Goal: Transaction & Acquisition: Purchase product/service

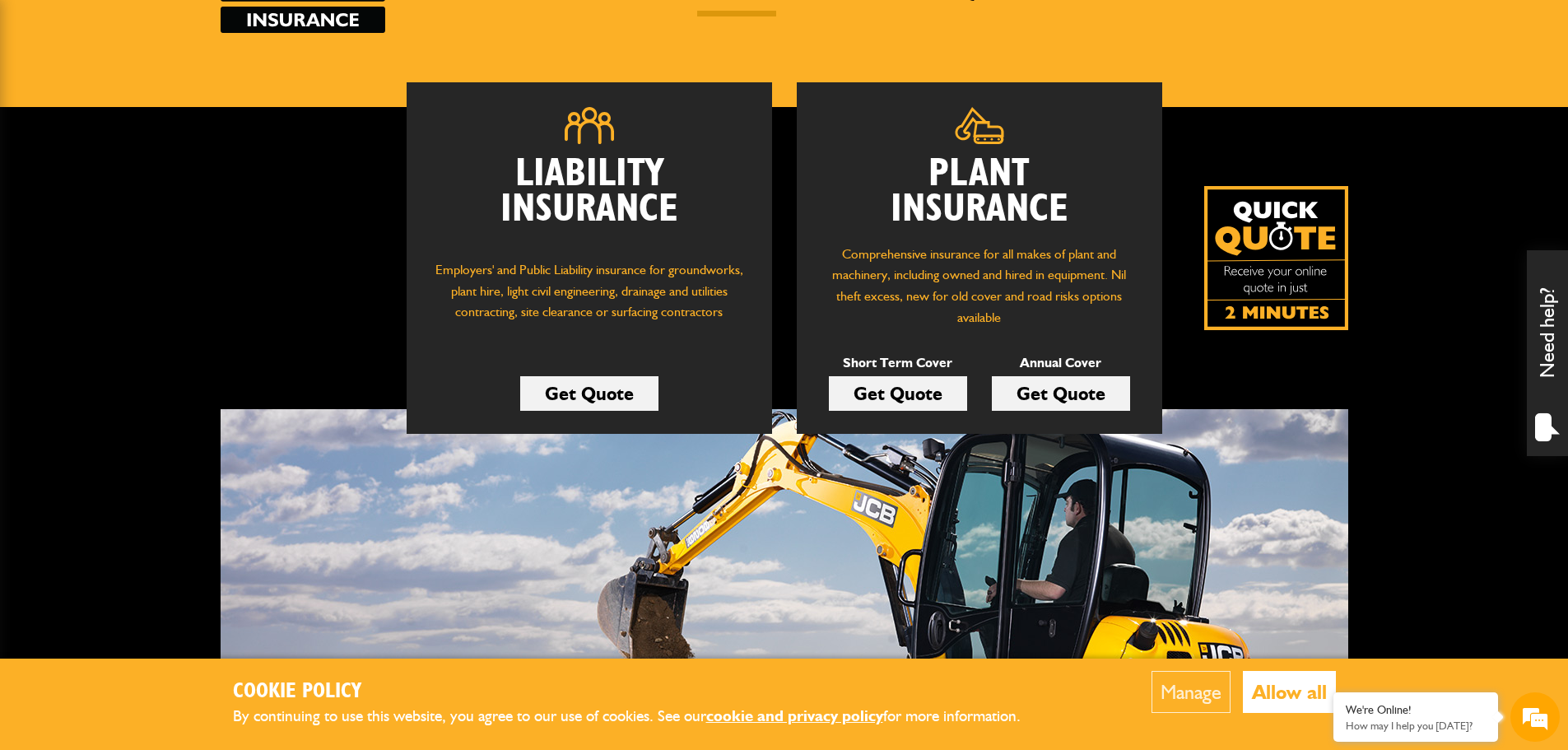
scroll to position [164, 0]
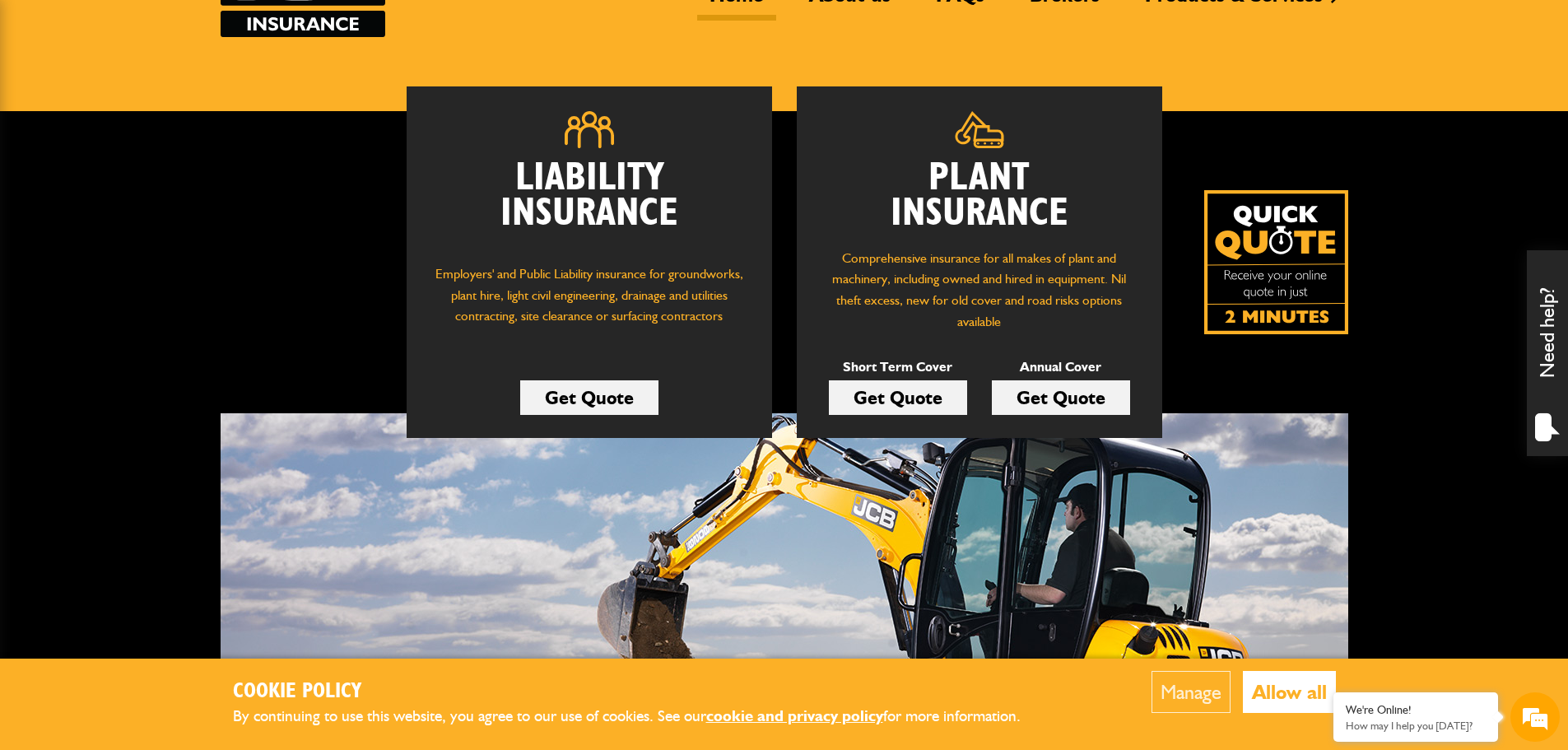
click at [912, 400] on link "Get Quote" at bounding box center [898, 397] width 138 height 34
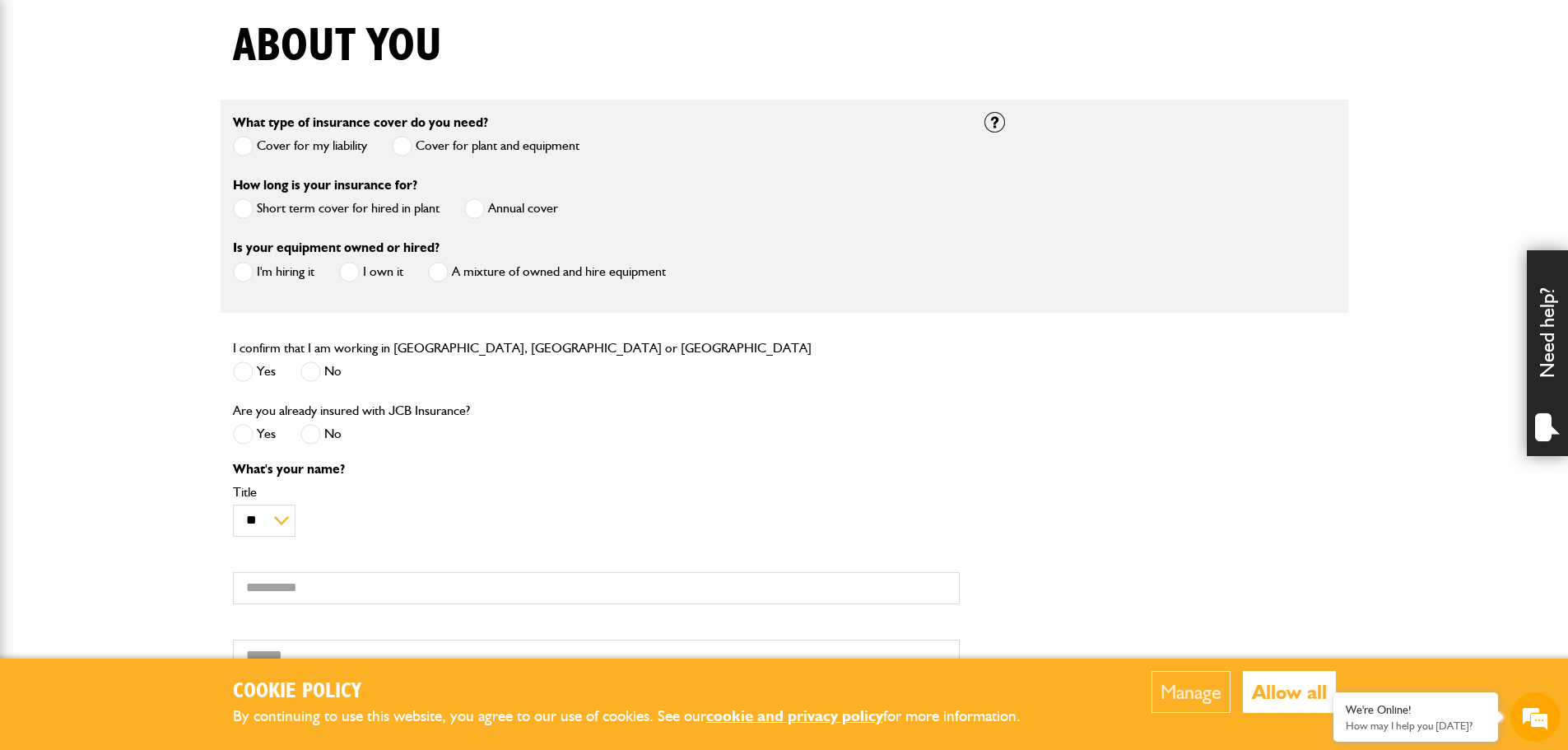
scroll to position [494, 0]
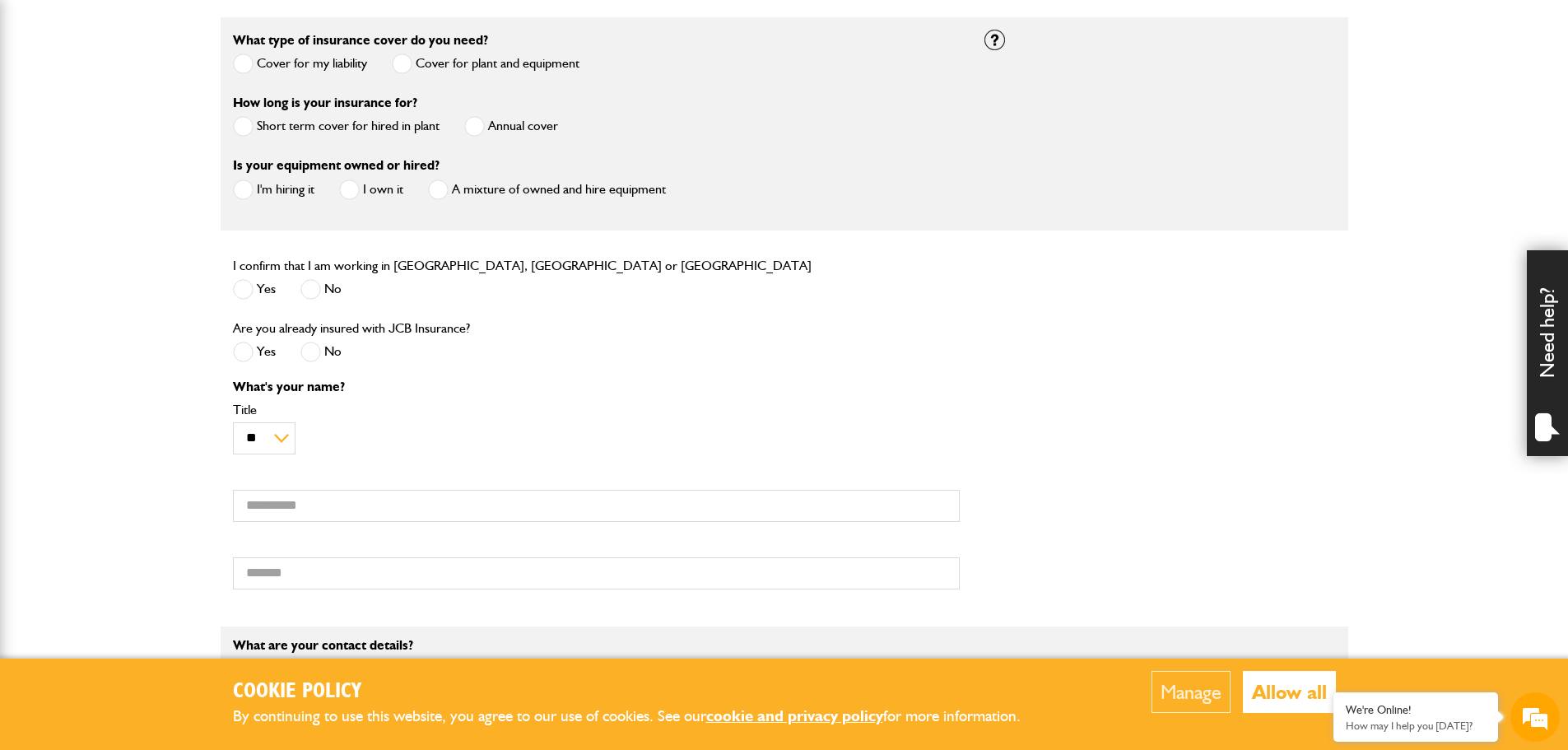
click at [259, 138] on div "Short term cover for hired in plant" at bounding box center [336, 128] width 207 height 28
click at [243, 124] on span at bounding box center [243, 126] width 21 height 21
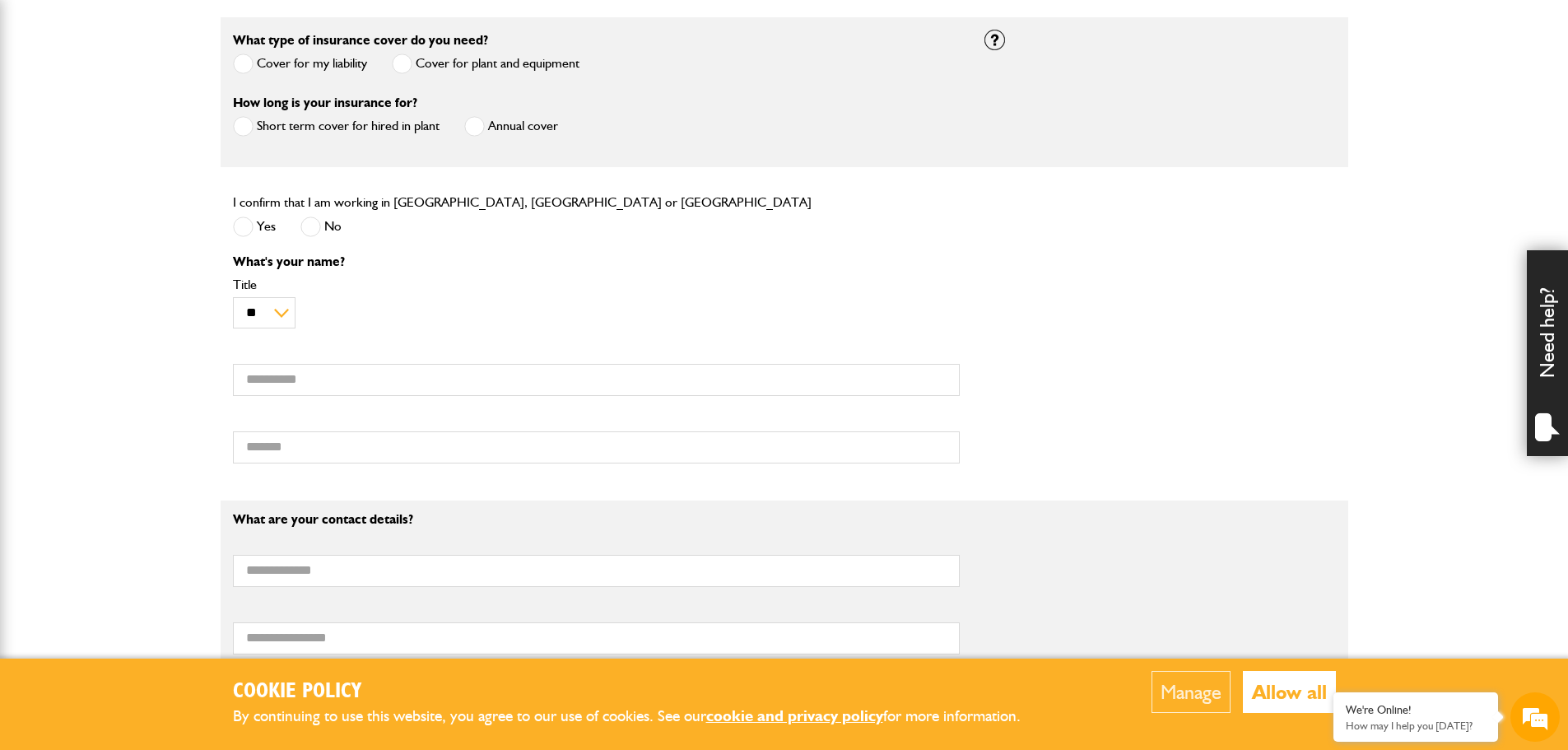
click at [244, 185] on form "What type of insurance cover do you need? Cover for my liability Cover for plan…" at bounding box center [784, 571] width 1103 height 1106
click at [250, 64] on span at bounding box center [243, 63] width 21 height 21
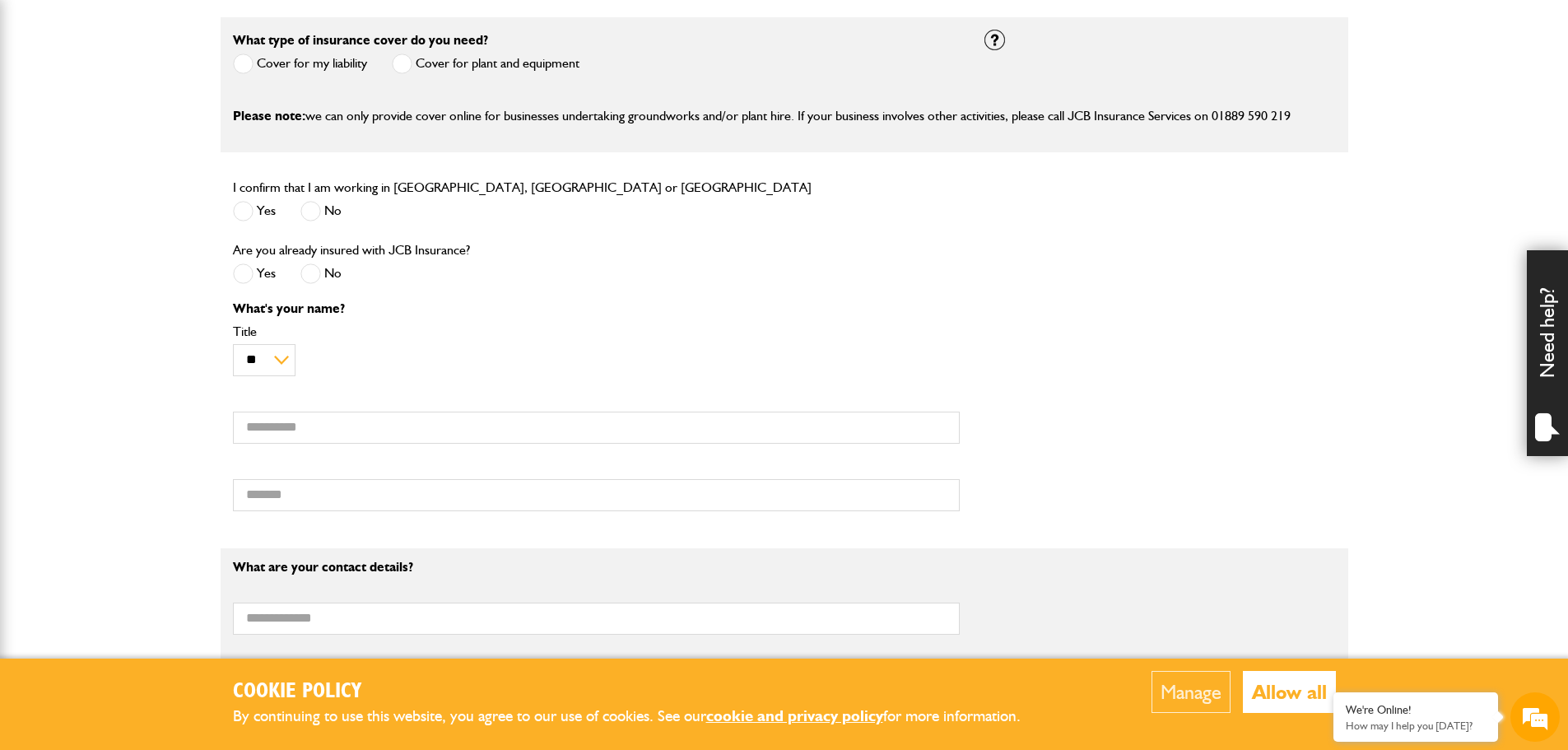
click at [458, 59] on label "Cover for plant and equipment" at bounding box center [485, 63] width 188 height 21
click at [427, 54] on label "Cover for plant and equipment" at bounding box center [485, 63] width 188 height 21
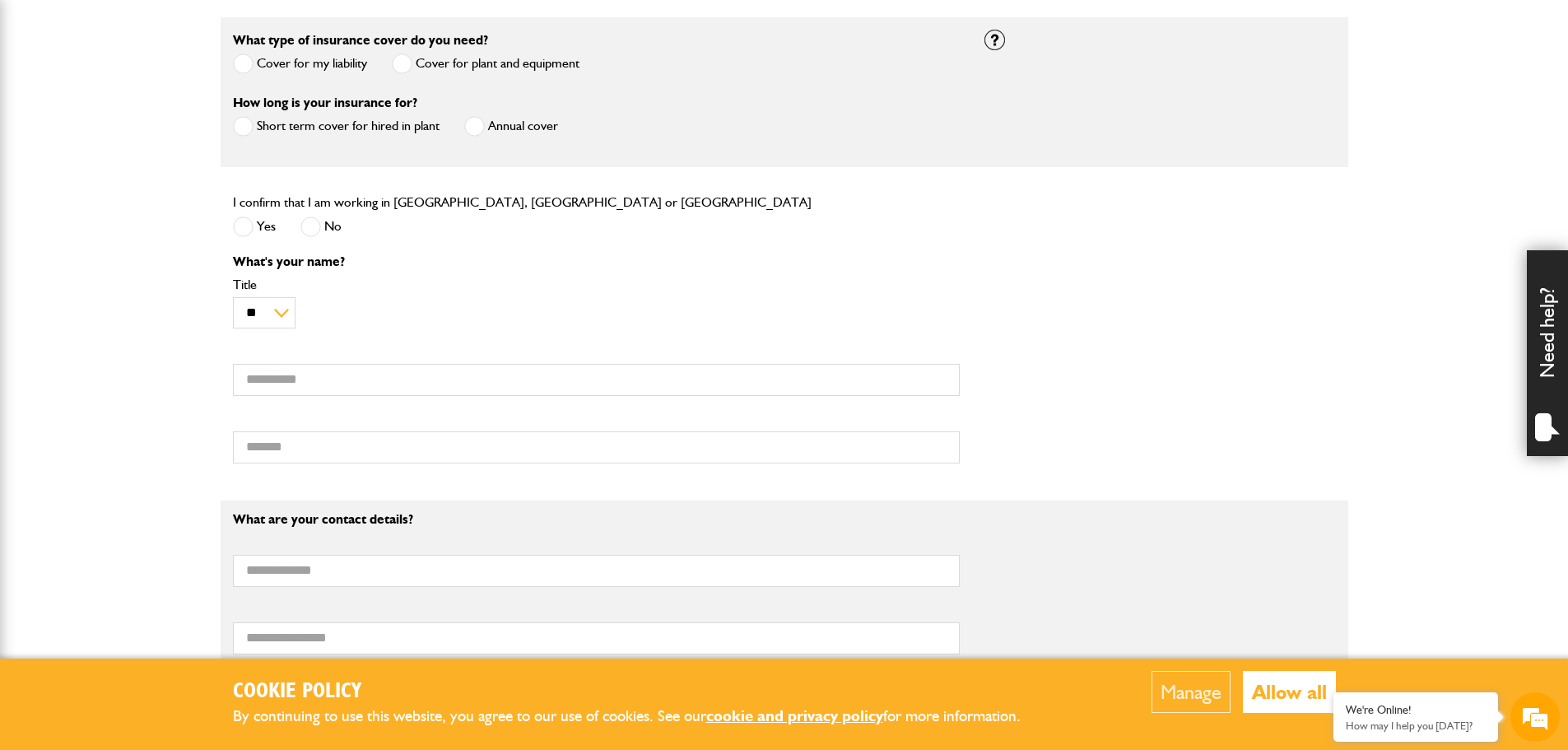
click at [401, 63] on span at bounding box center [402, 63] width 21 height 21
click at [230, 220] on div "I confirm that I am working in England, Scotland or Wales Yes No" at bounding box center [596, 223] width 751 height 63
click at [244, 226] on span at bounding box center [243, 227] width 21 height 21
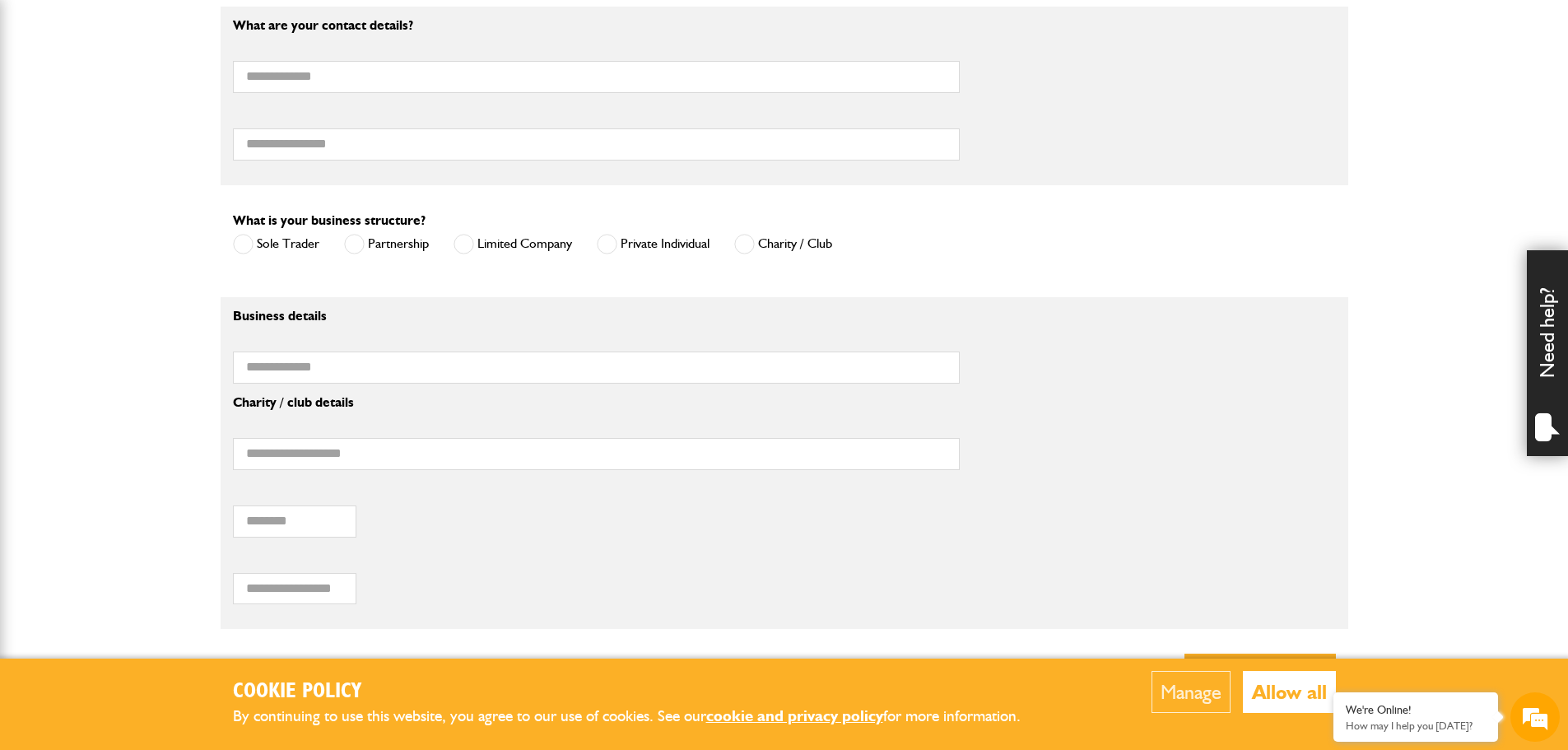
scroll to position [0, 0]
click at [627, 249] on label "Private Individual" at bounding box center [652, 244] width 113 height 21
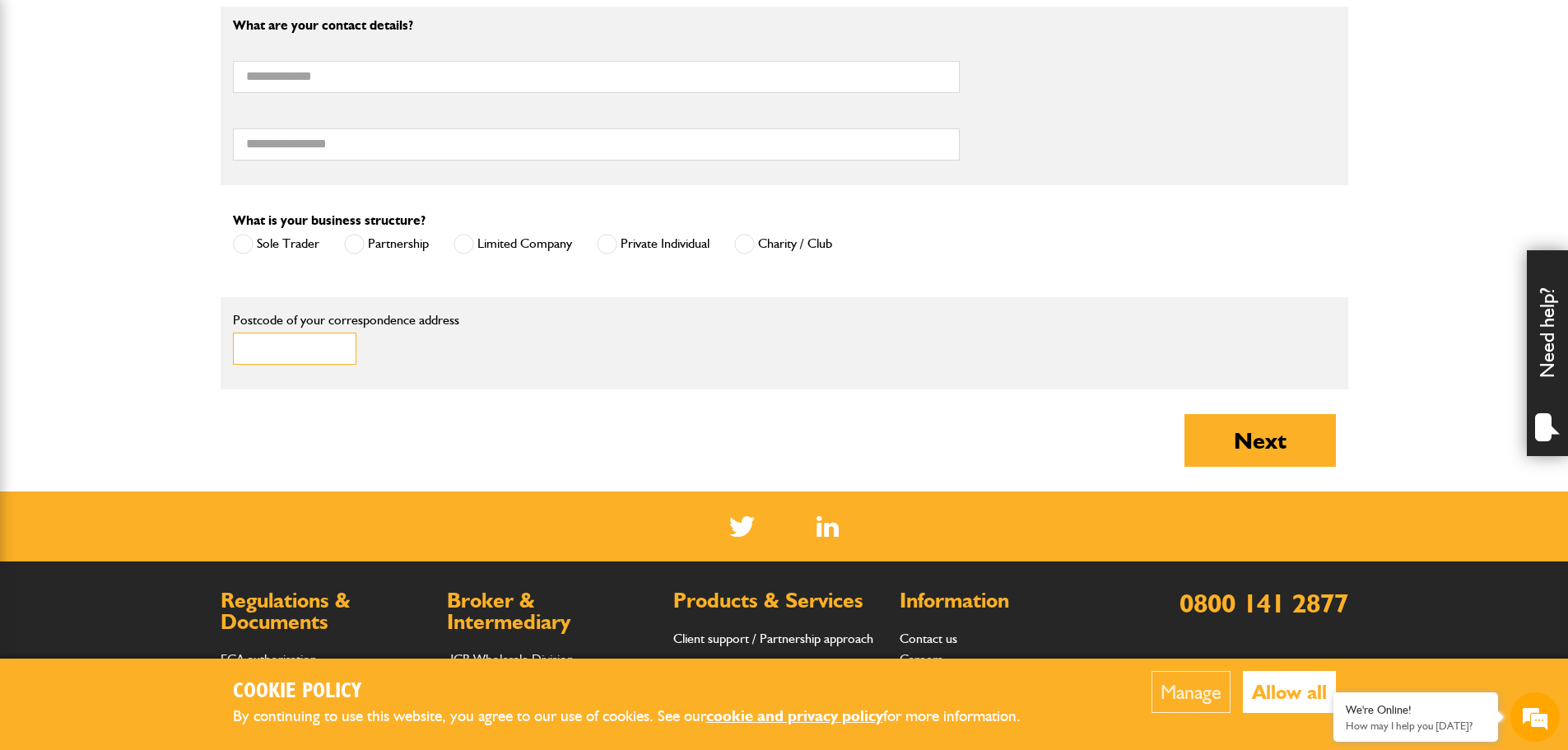
click at [311, 363] on input "Postcode of your correspondence address" at bounding box center [294, 349] width 123 height 32
type input "**********"
type input "******"
type input "*****"
type input "**********"
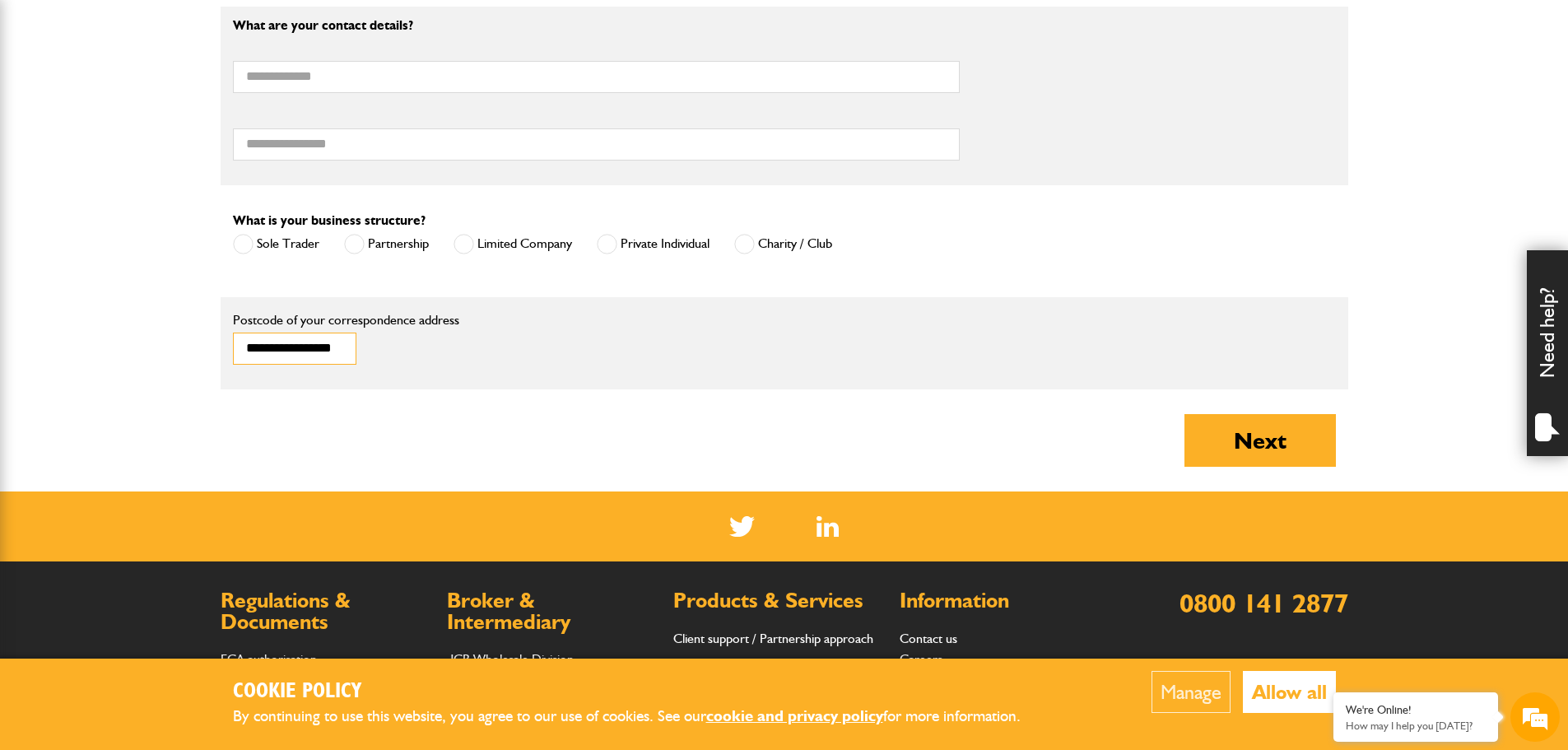
type input "**********"
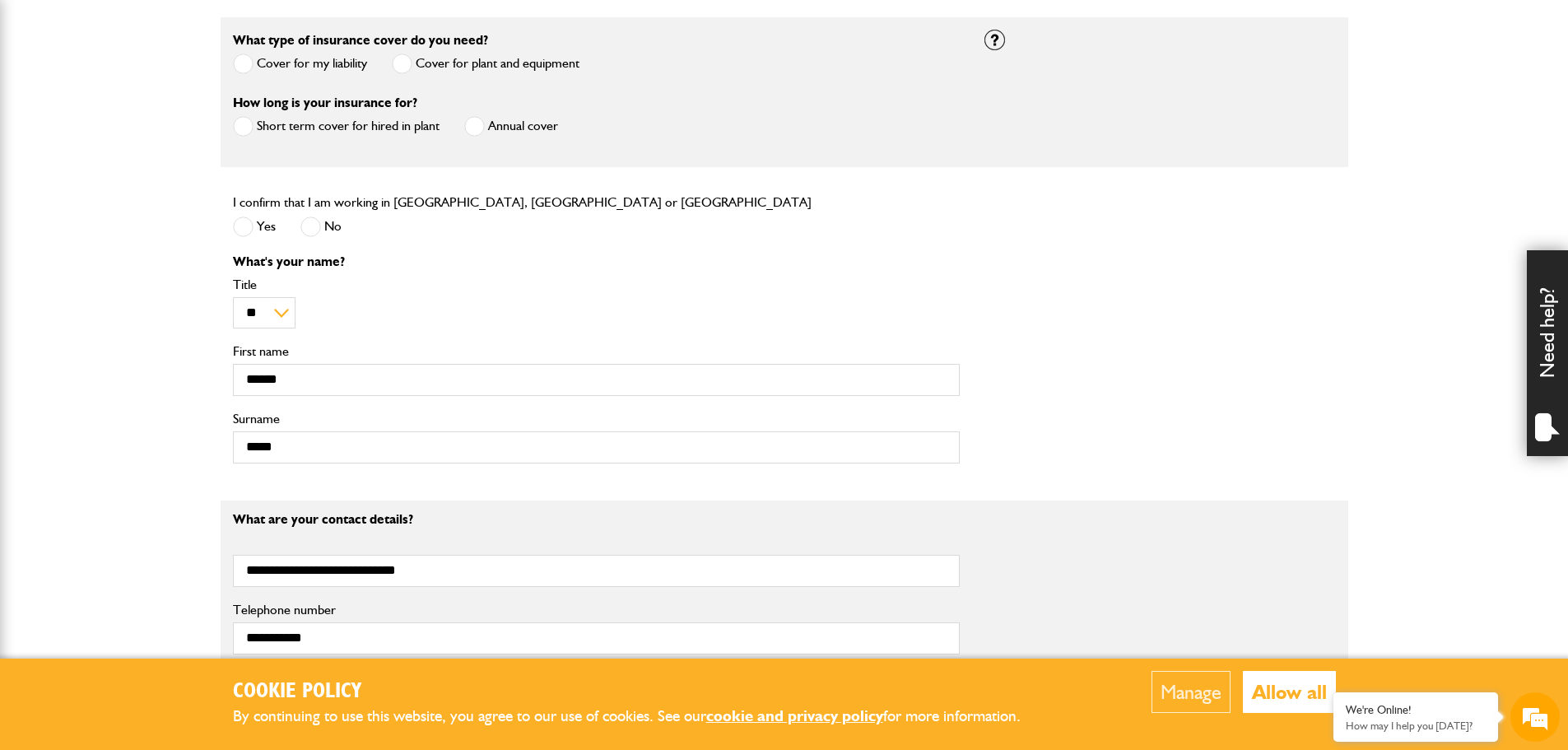
scroll to position [905, 0]
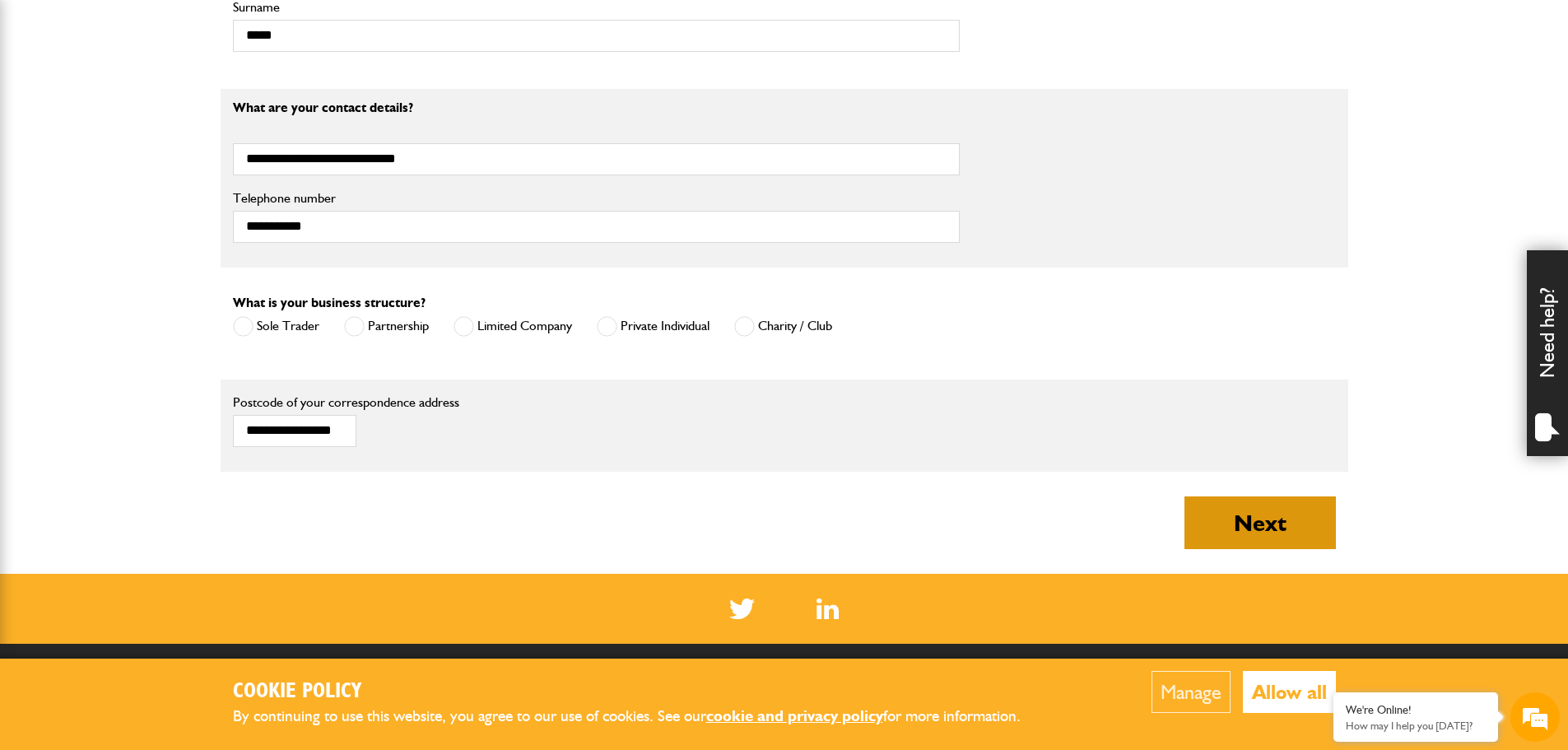
click at [1252, 531] on button "Next" at bounding box center [1260, 522] width 152 height 53
type input "**********"
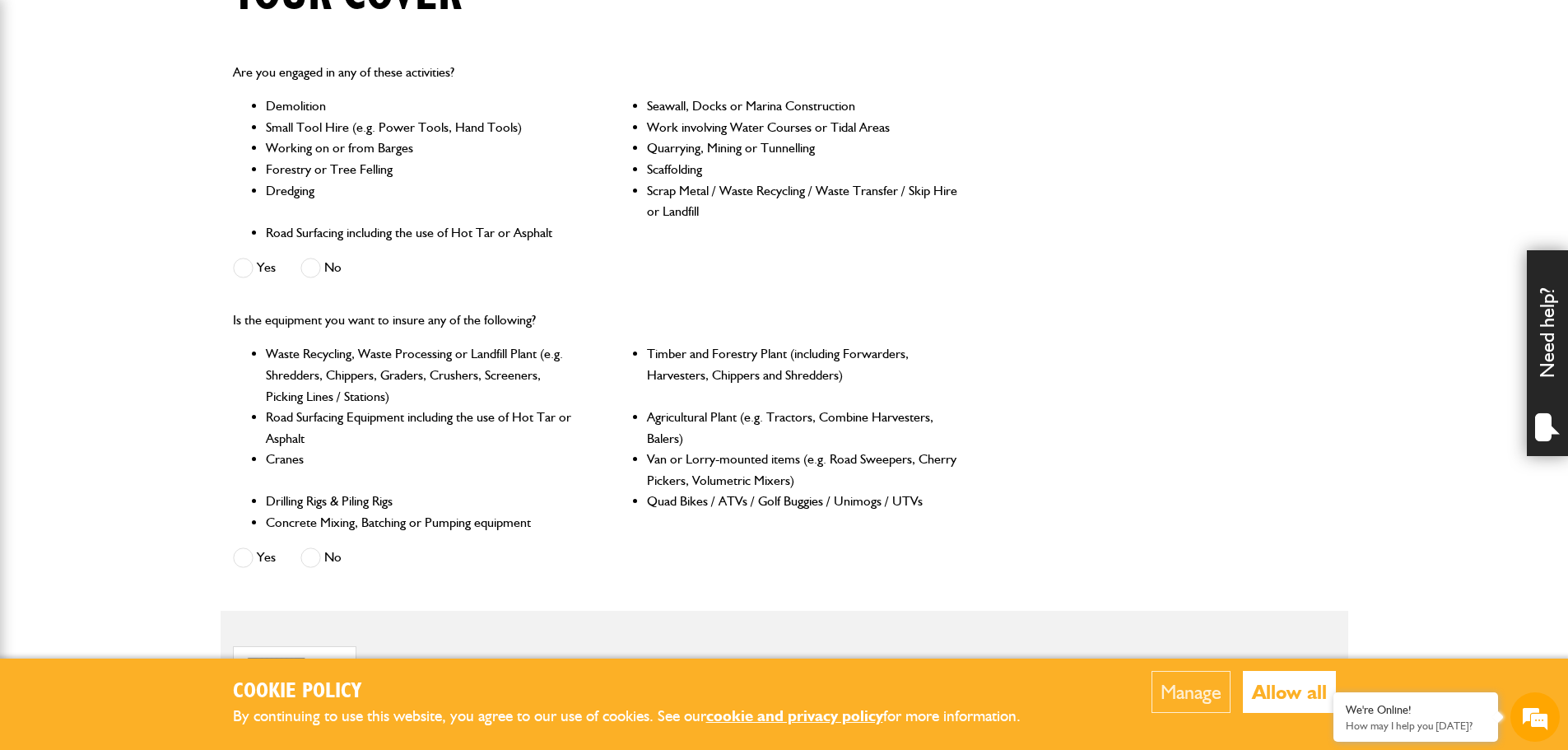
scroll to position [494, 0]
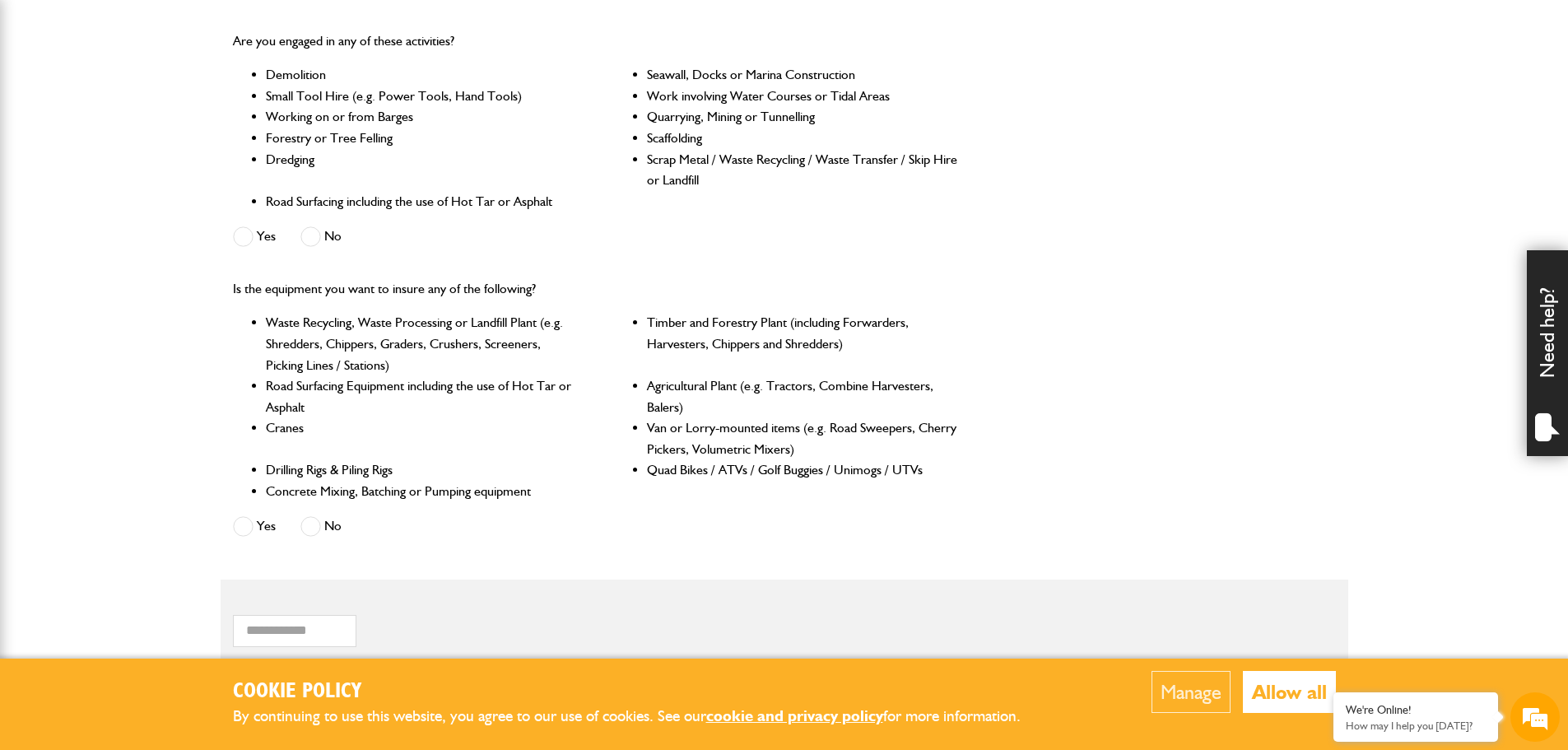
click at [309, 236] on span at bounding box center [310, 236] width 21 height 21
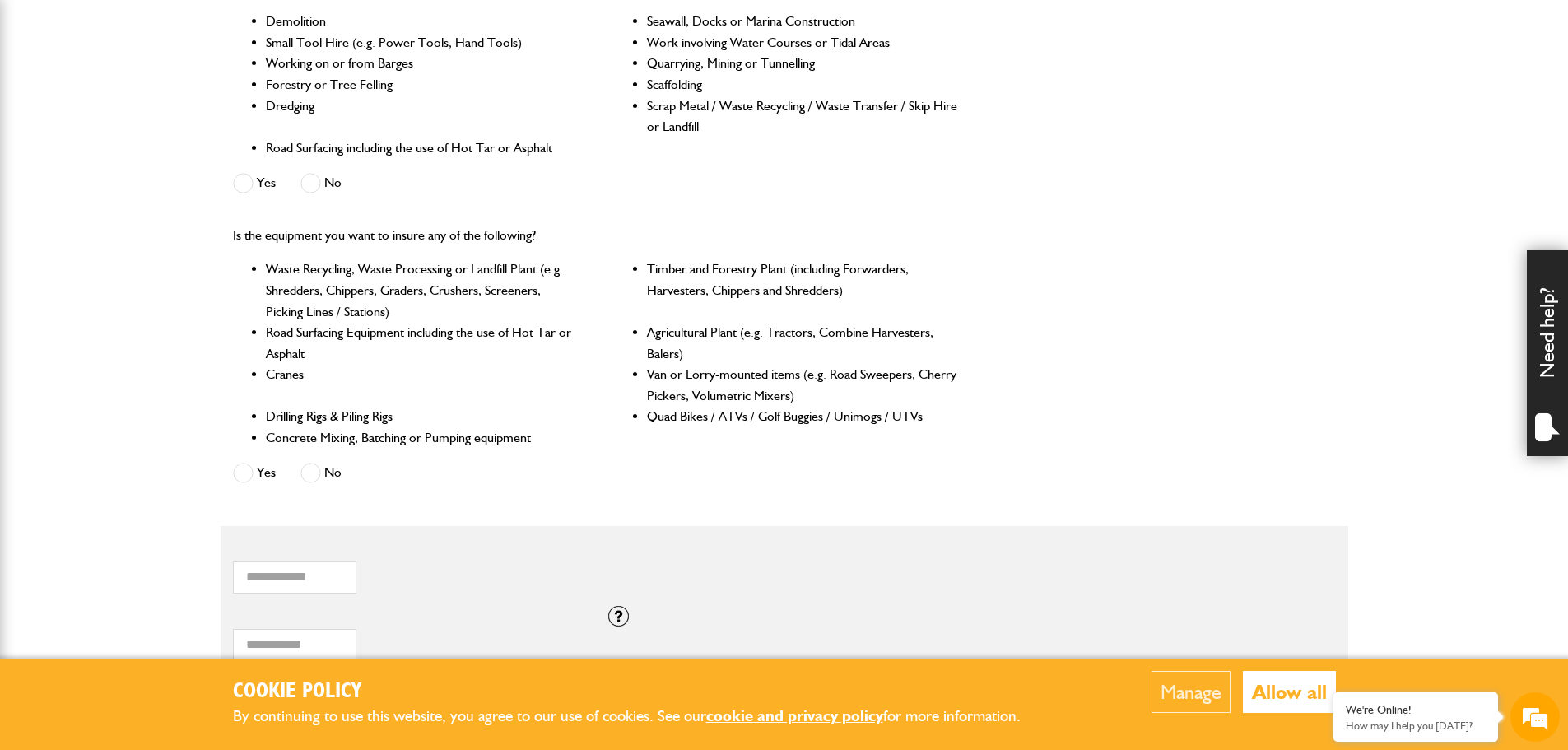
scroll to position [576, 0]
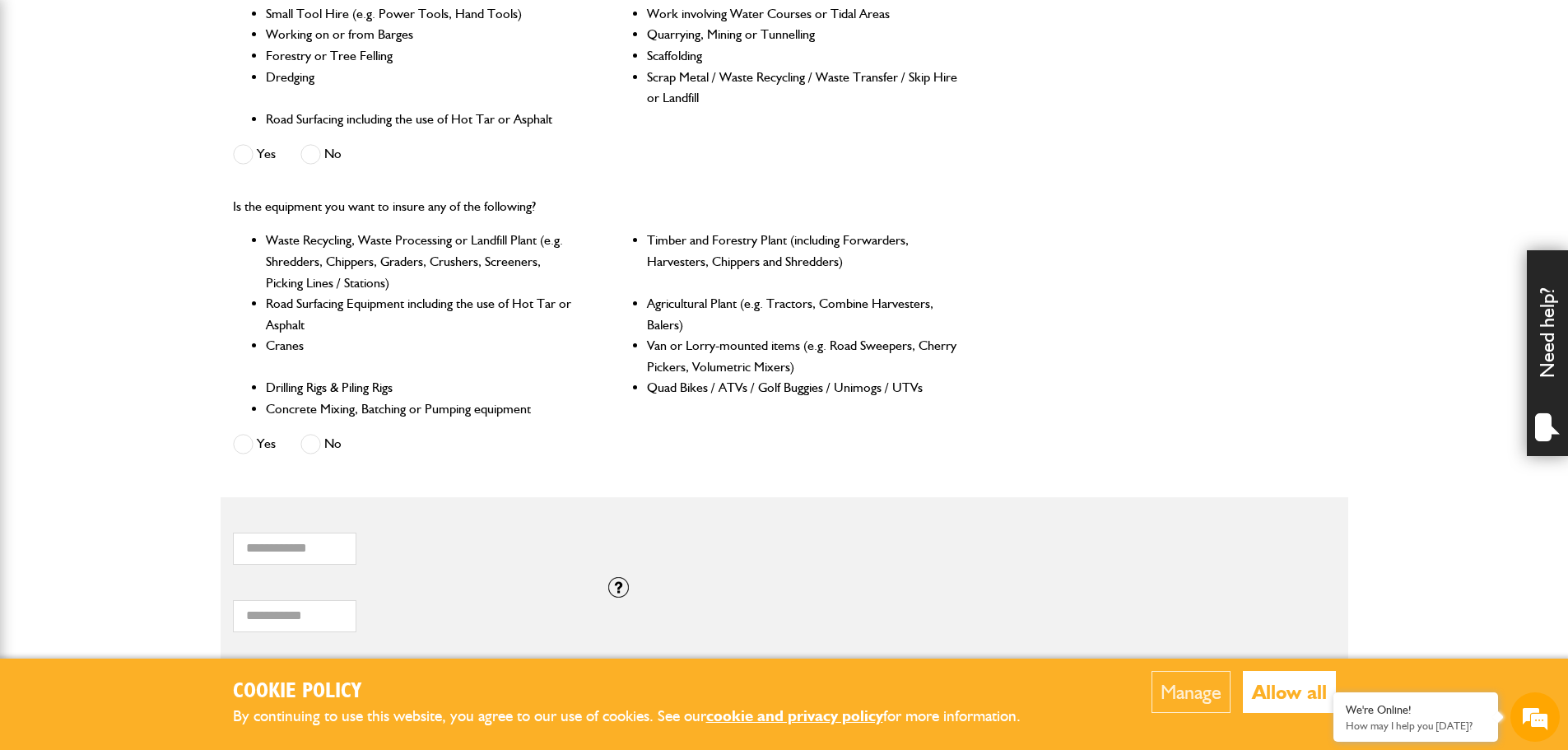
click at [316, 451] on span at bounding box center [310, 444] width 21 height 21
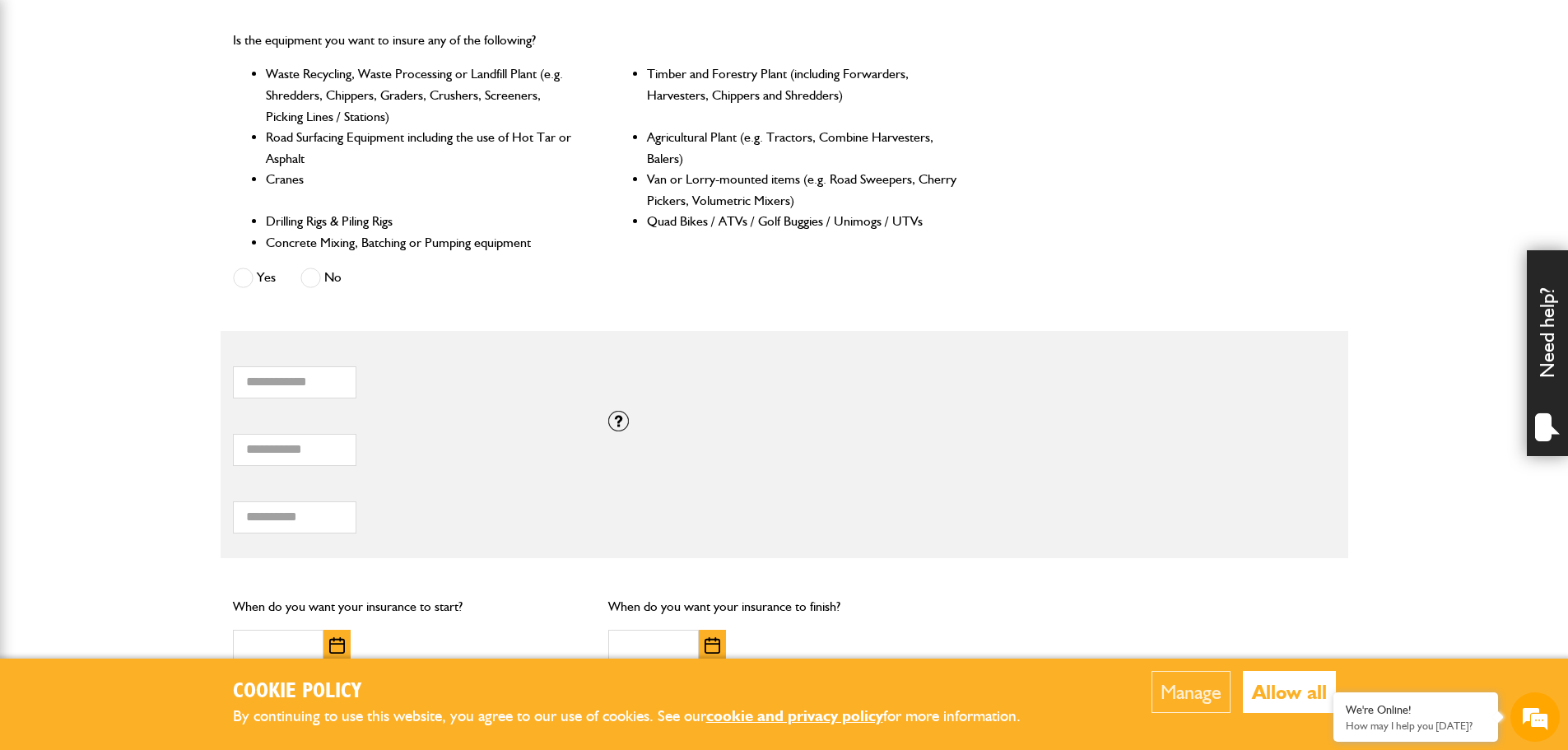
scroll to position [823, 0]
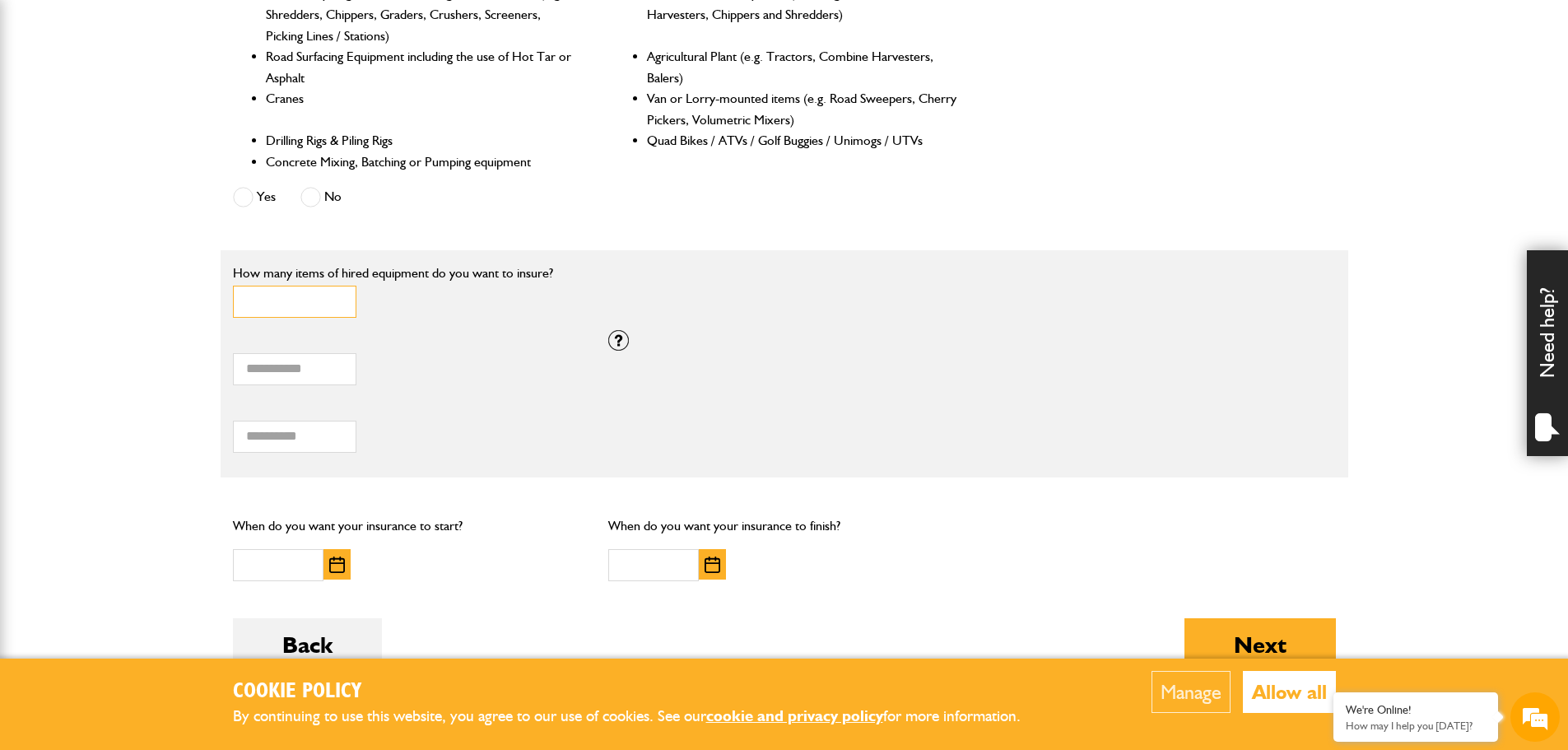
click at [269, 310] on input "*" at bounding box center [294, 301] width 123 height 32
drag, startPoint x: 299, startPoint y: 304, endPoint x: 205, endPoint y: 331, distance: 97.8
click at [143, 308] on body "Cookie Policy By continuing to use this website, you agree to our use of cookie…" at bounding box center [784, 170] width 1568 height 1987
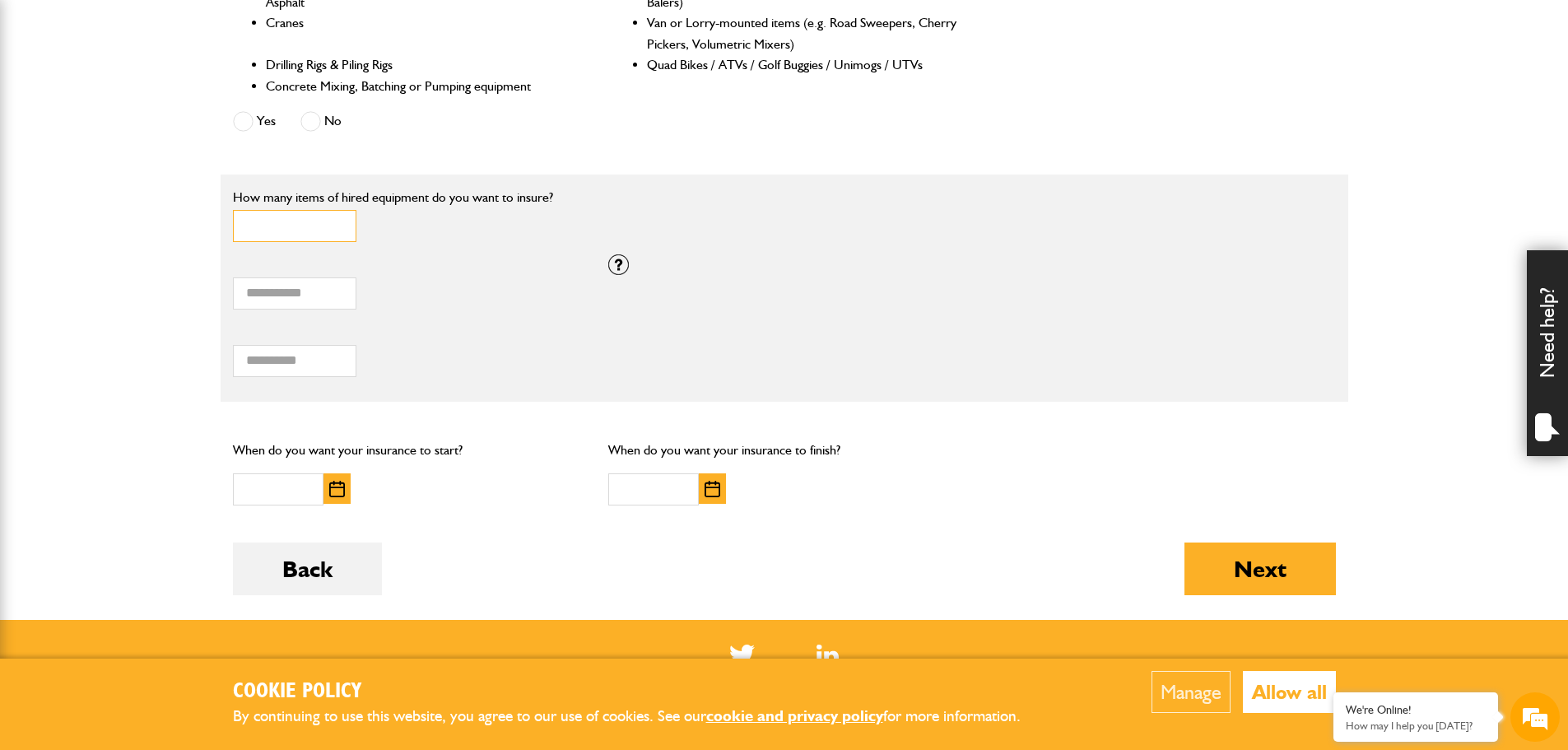
scroll to position [1070, 0]
